Goal: Task Accomplishment & Management: Use online tool/utility

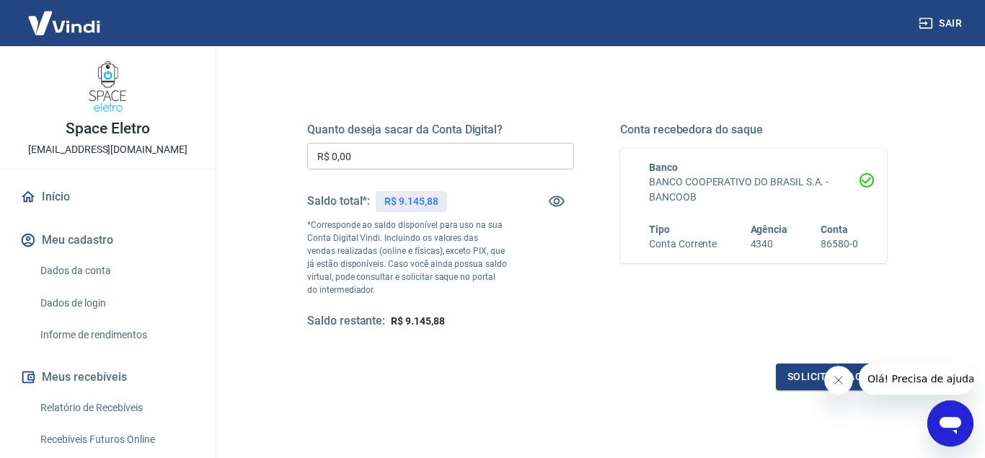
scroll to position [196, 0]
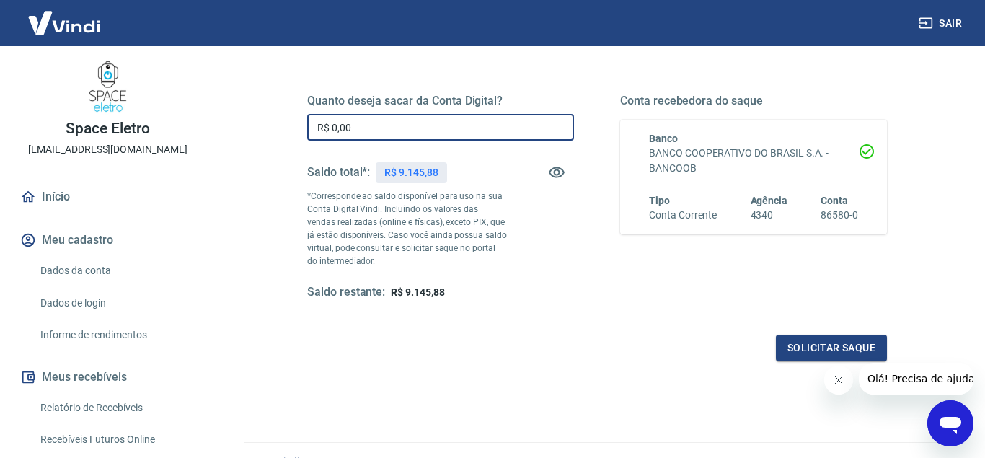
drag, startPoint x: 414, startPoint y: 124, endPoint x: 602, endPoint y: 130, distance: 188.2
click at [417, 123] on input "R$ 0,00" at bounding box center [440, 127] width 267 height 27
type input "R$ 9.145,88"
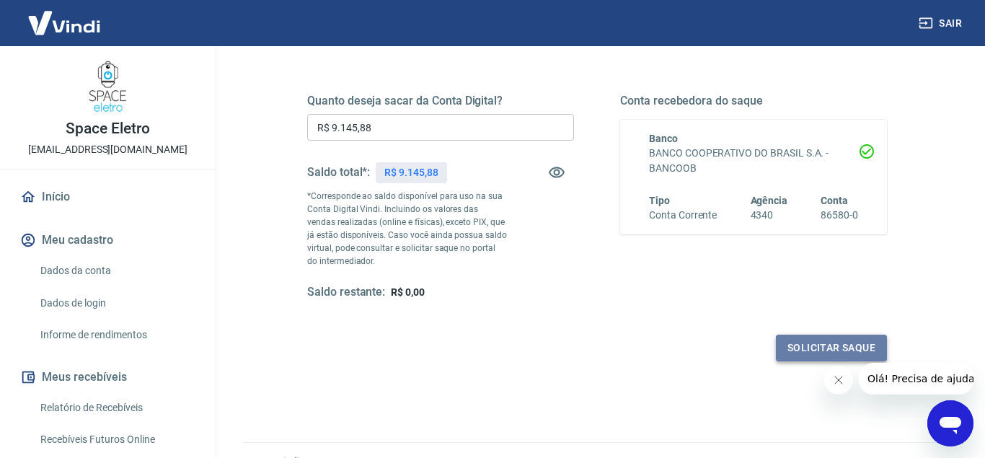
click at [840, 345] on button "Solicitar saque" at bounding box center [831, 347] width 111 height 27
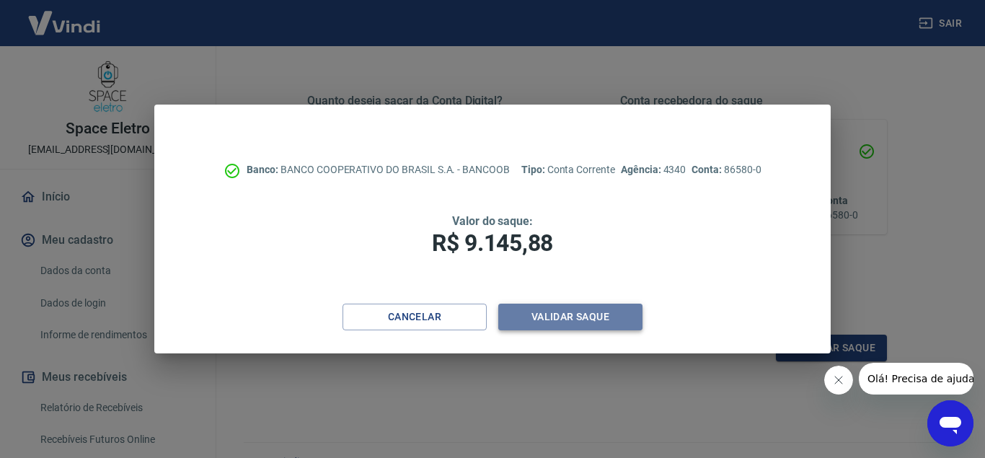
click at [571, 317] on button "Validar saque" at bounding box center [570, 316] width 144 height 27
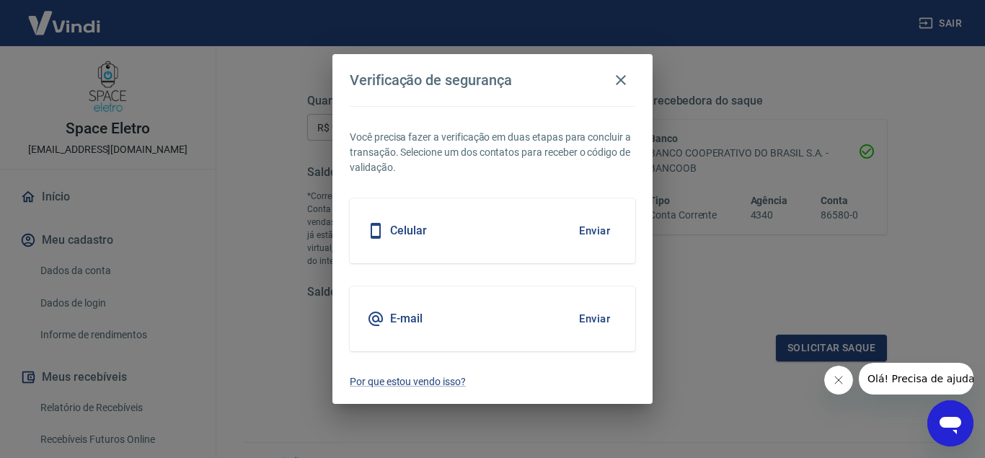
click at [591, 319] on button "Enviar" at bounding box center [594, 318] width 47 height 30
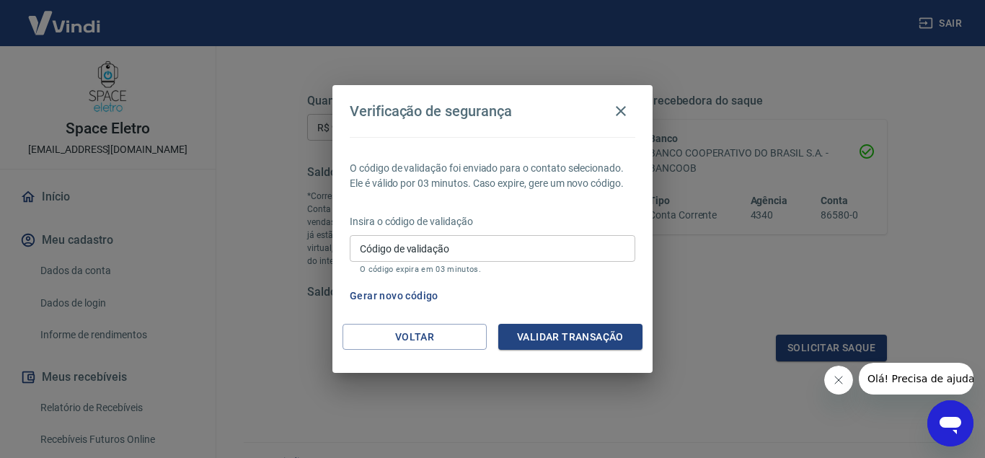
click at [468, 223] on p "Insira o código de validação" at bounding box center [492, 221] width 285 height 15
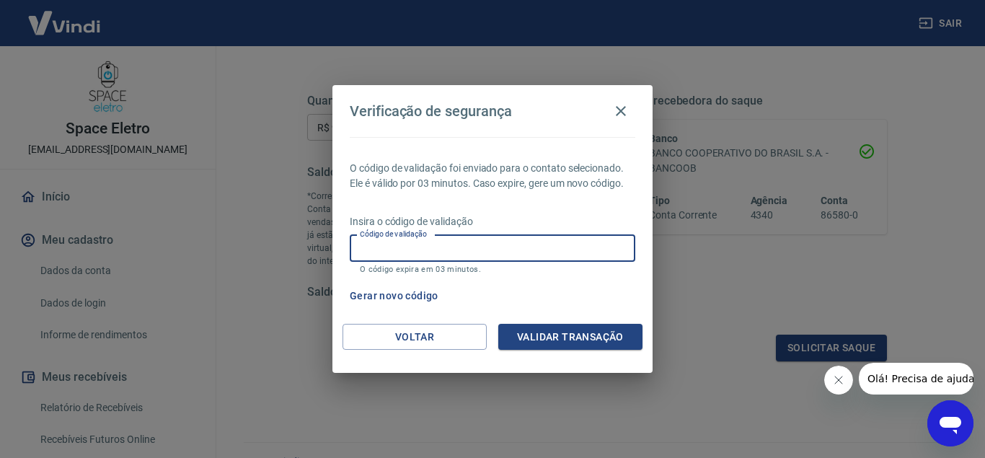
click at [453, 241] on input "Código de validação" at bounding box center [492, 248] width 285 height 27
type input "113111"
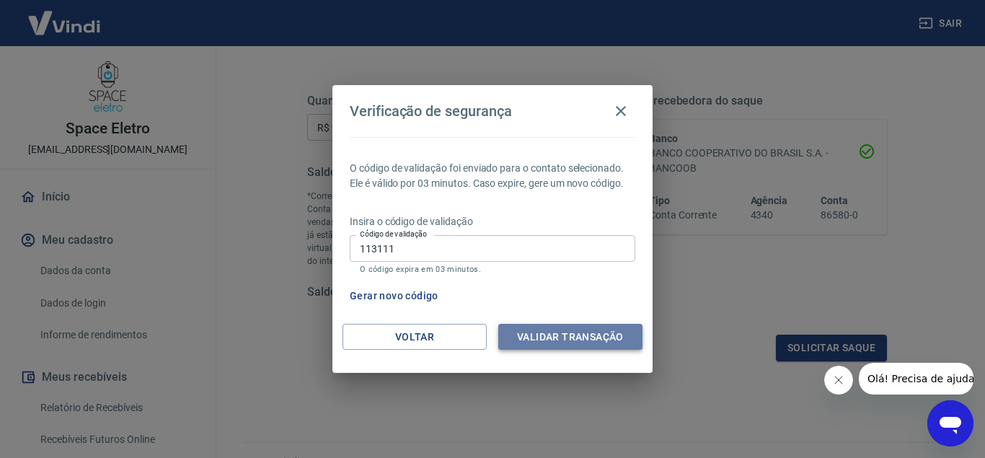
click at [616, 329] on button "Validar transação" at bounding box center [570, 337] width 144 height 27
